Goal: Task Accomplishment & Management: Manage account settings

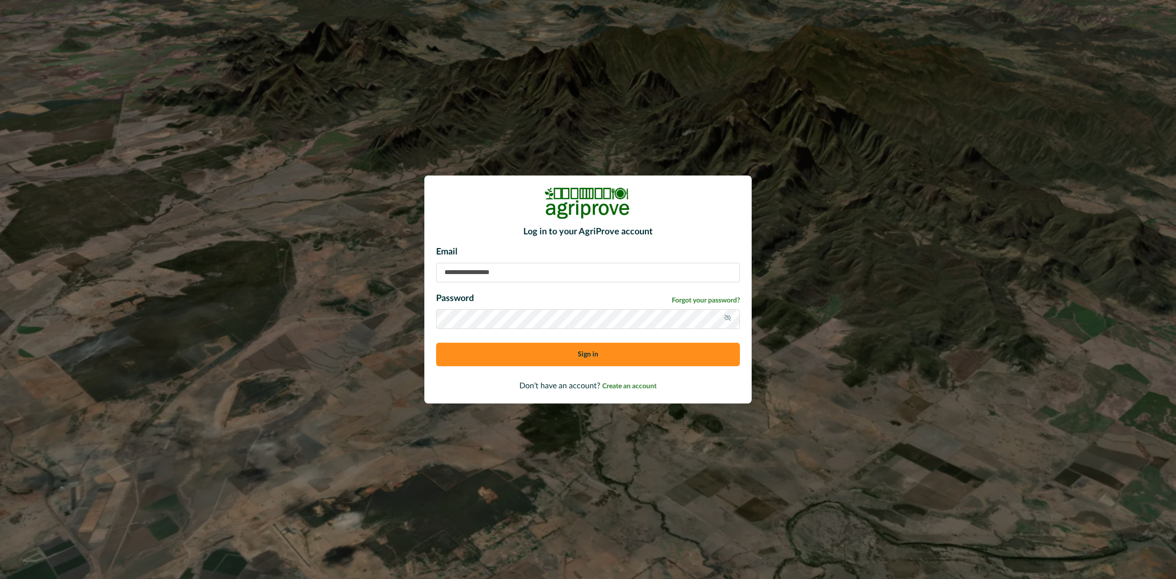
type input "**********"
click at [544, 350] on button "Sign in" at bounding box center [588, 354] width 304 height 24
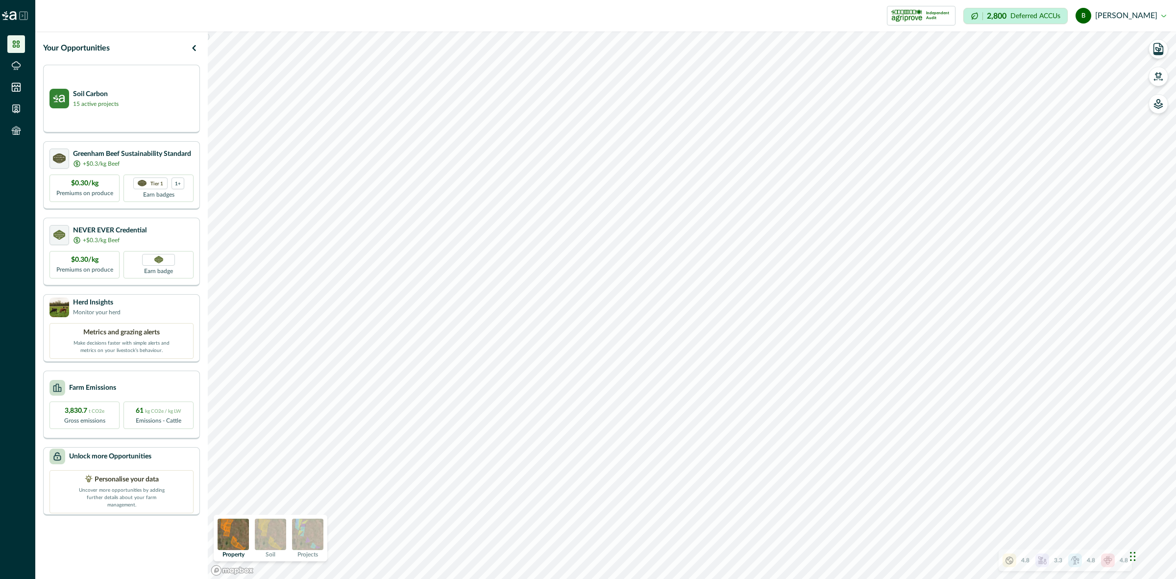
click at [311, 533] on img at bounding box center [307, 533] width 31 height 31
click at [236, 533] on img at bounding box center [233, 533] width 31 height 31
click at [263, 537] on img at bounding box center [270, 533] width 31 height 31
click at [227, 533] on img at bounding box center [233, 533] width 31 height 31
click at [313, 533] on img at bounding box center [307, 533] width 31 height 31
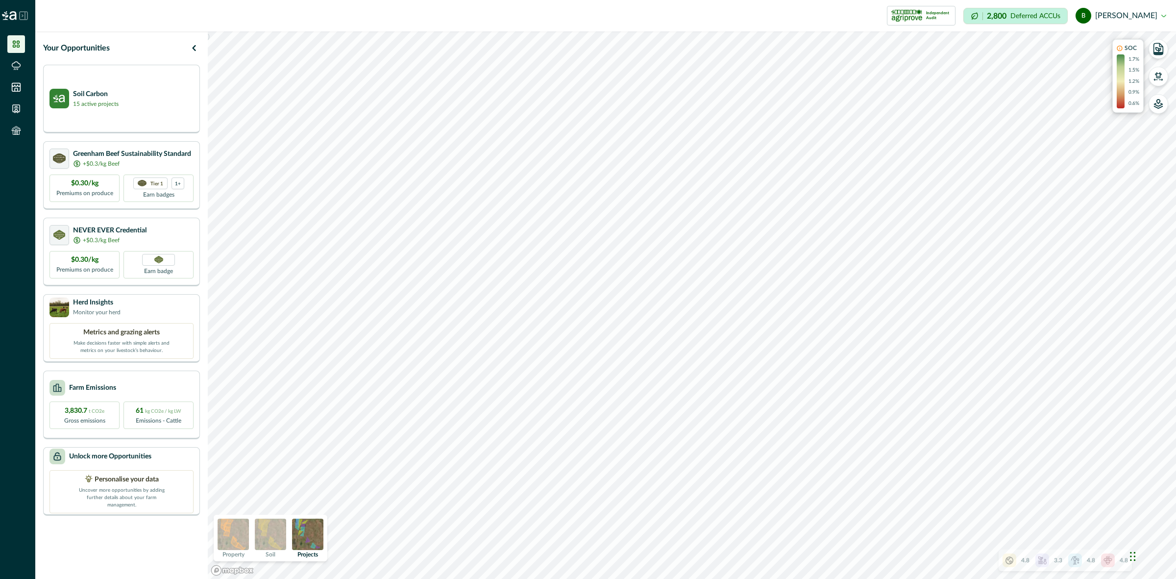
click at [239, 537] on img at bounding box center [233, 533] width 31 height 31
click at [1164, 72] on button "button" at bounding box center [1158, 77] width 20 height 20
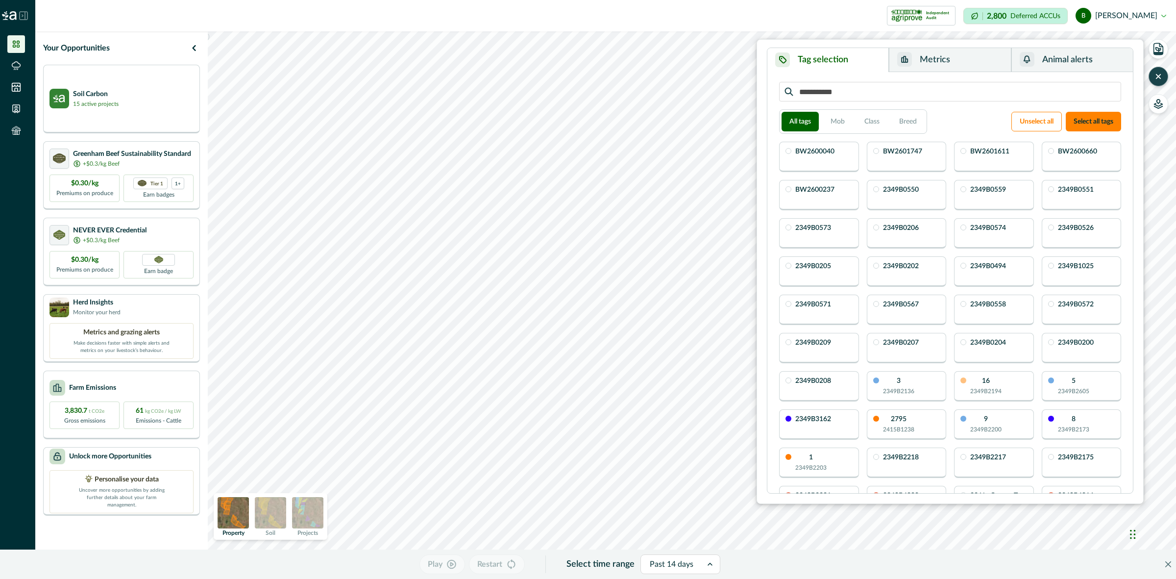
click at [1154, 79] on icon "button" at bounding box center [1158, 77] width 10 height 10
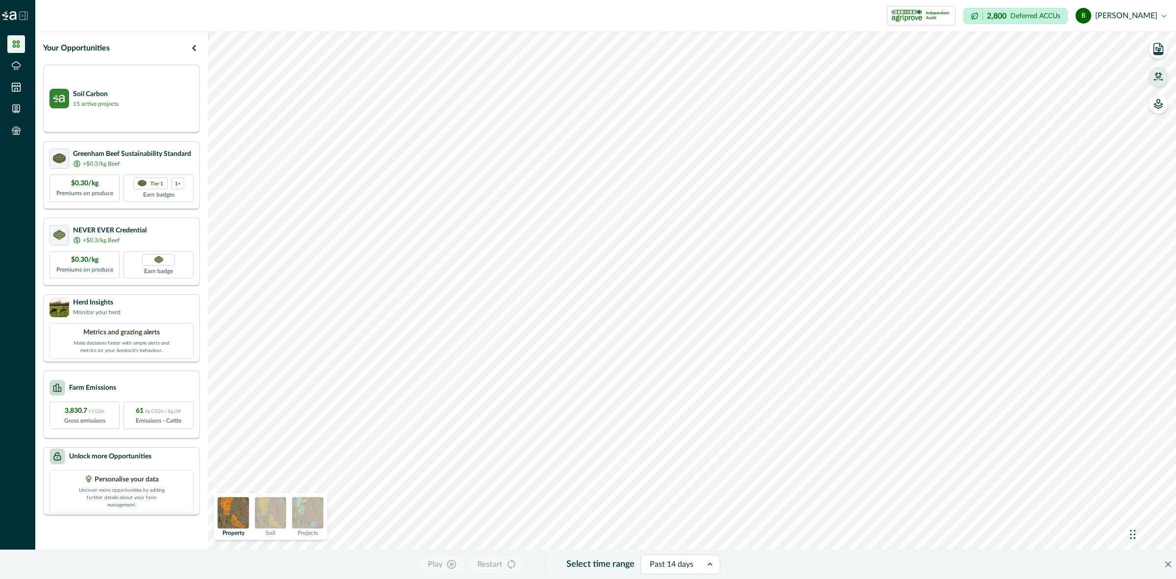
click at [1154, 79] on icon "button" at bounding box center [1158, 79] width 8 height 1
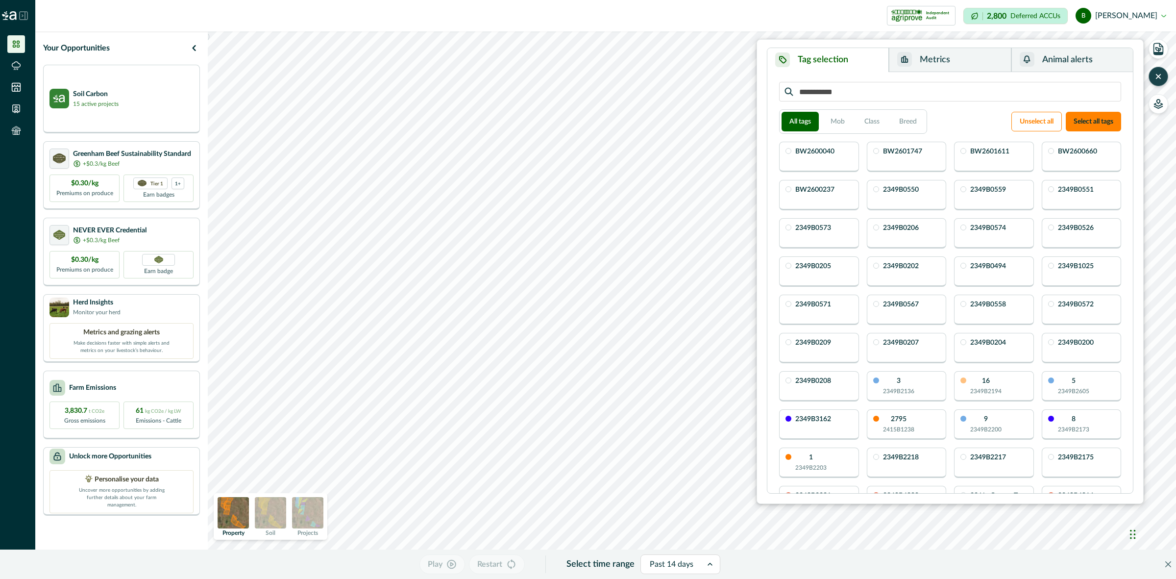
click at [961, 54] on button "Metrics" at bounding box center [950, 60] width 122 height 24
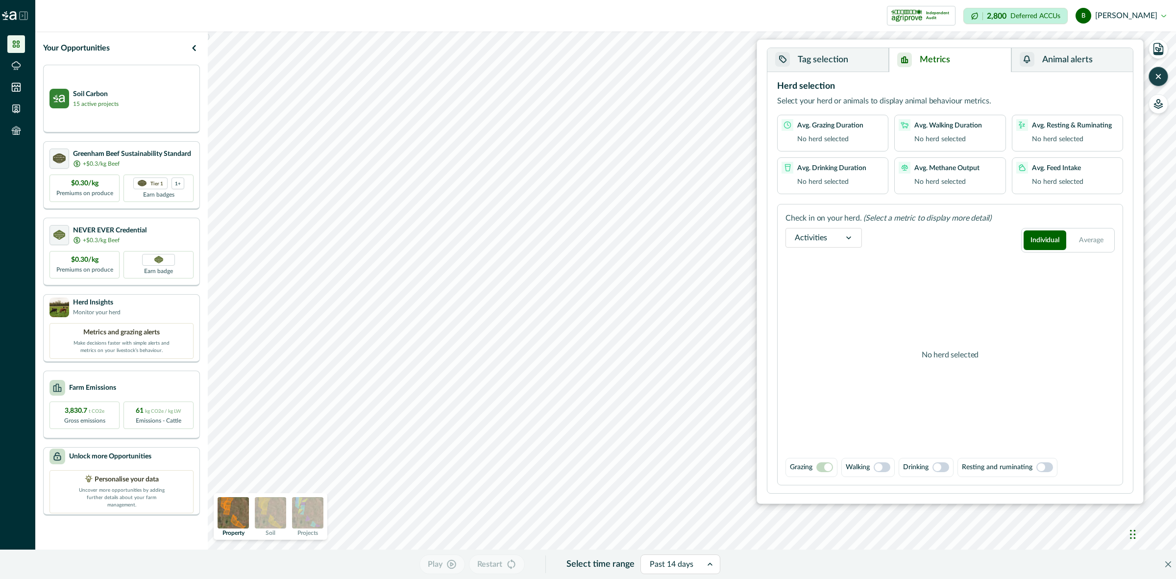
click at [1070, 59] on button "Animal alerts" at bounding box center [1071, 60] width 121 height 24
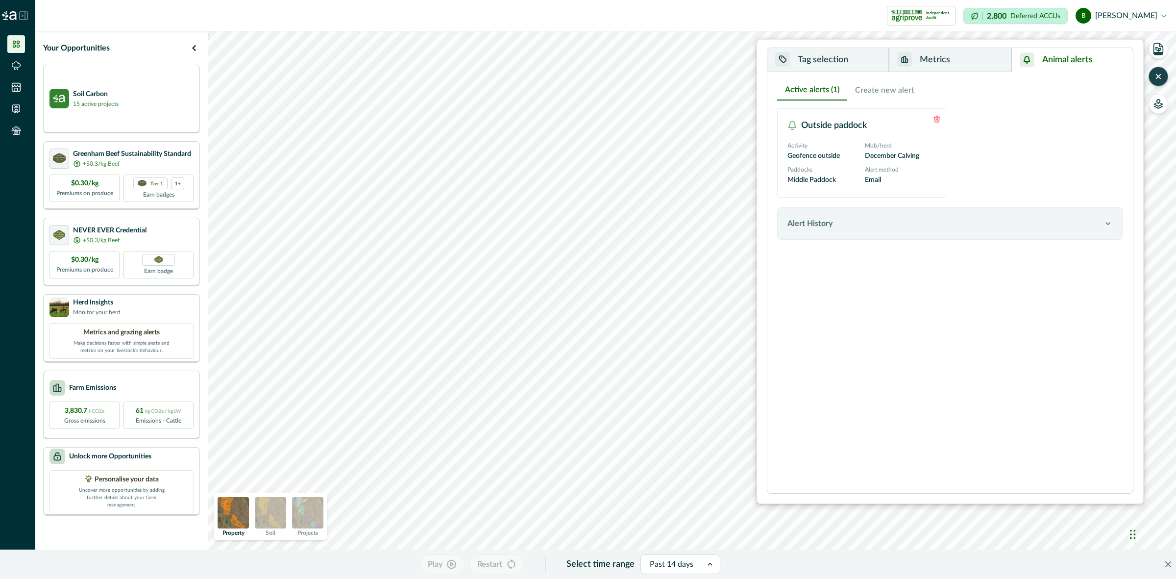
click at [867, 62] on button "Tag selection" at bounding box center [827, 60] width 121 height 24
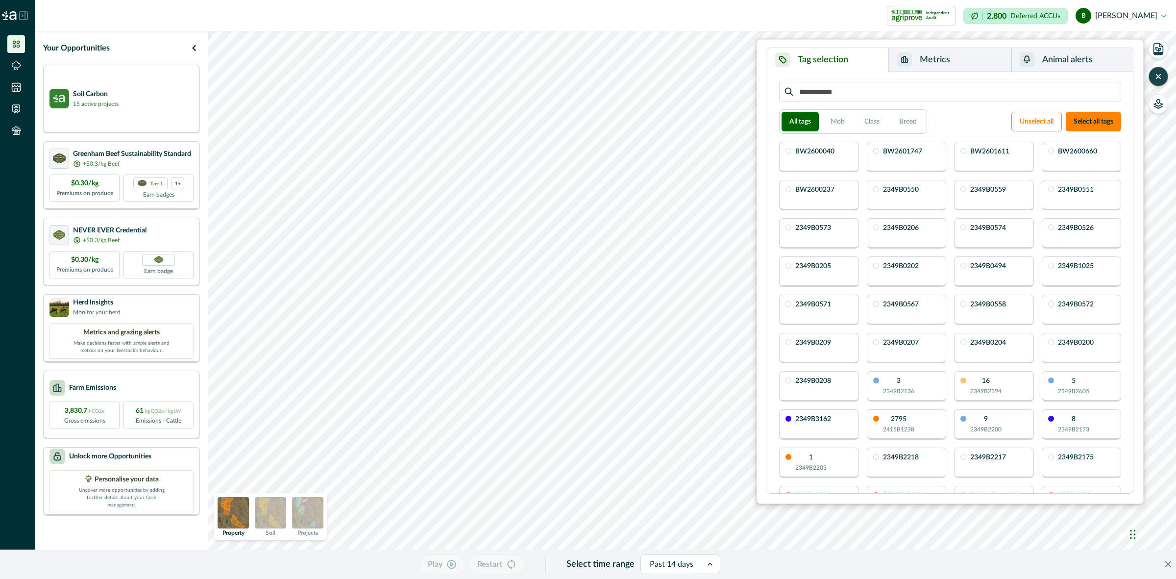
click at [937, 57] on button "Metrics" at bounding box center [950, 60] width 122 height 24
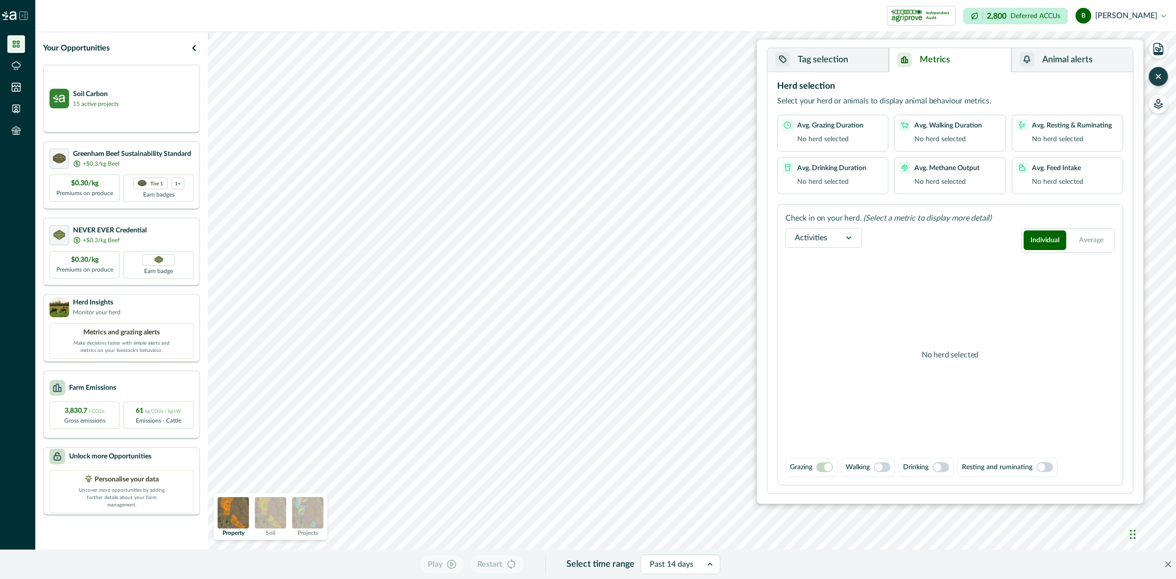
click at [833, 65] on button "Tag selection" at bounding box center [827, 60] width 121 height 24
